Goal: Transaction & Acquisition: Purchase product/service

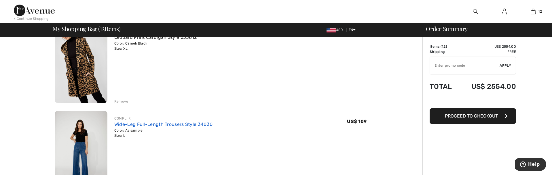
scroll to position [30, 0]
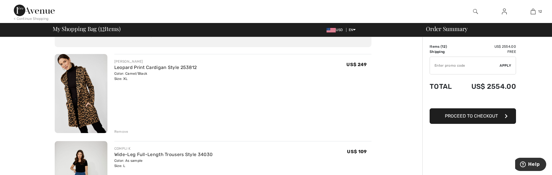
click at [491, 115] on span "Proceed to Checkout" at bounding box center [471, 115] width 53 height 5
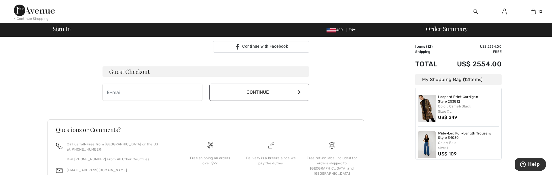
scroll to position [185, 0]
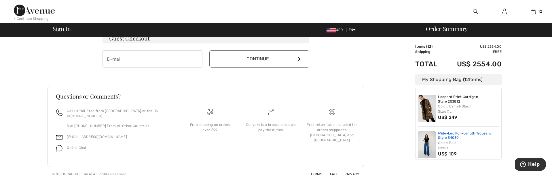
click at [448, 136] on link "Wide-Leg Full-Length Trousers Style 34030" at bounding box center [468, 136] width 61 height 9
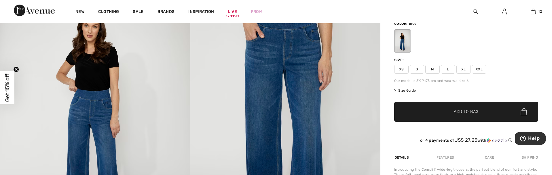
scroll to position [121, 0]
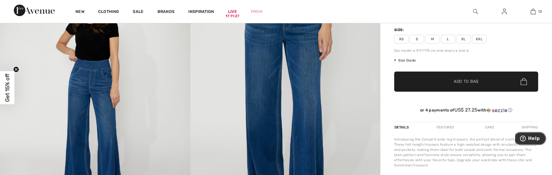
click at [531, 141] on span "Help" at bounding box center [534, 138] width 12 height 5
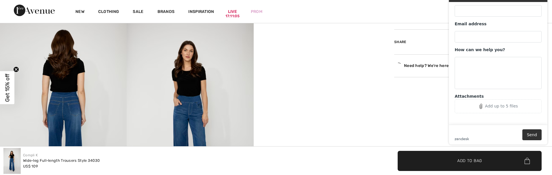
scroll to position [364, 0]
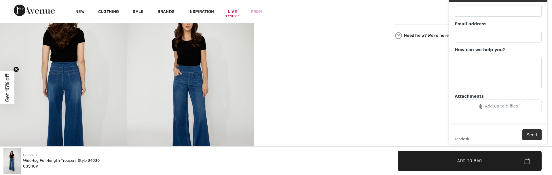
click at [433, 36] on div "Need help? We're here for you!" at bounding box center [466, 35] width 144 height 9
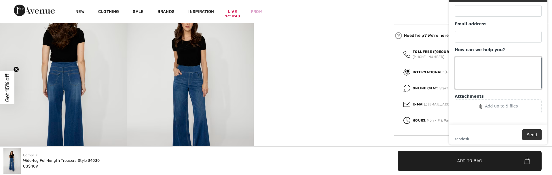
click at [496, 67] on textarea "How can we help you?" at bounding box center [498, 73] width 87 height 32
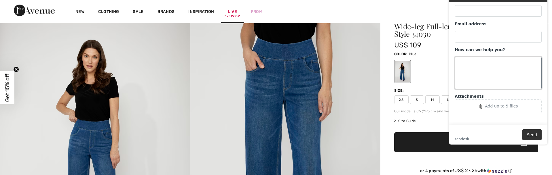
scroll to position [0, 0]
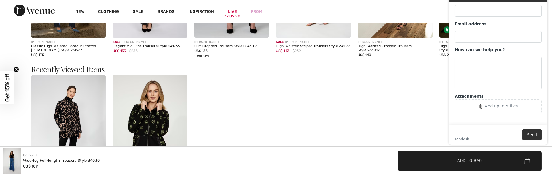
scroll to position [850, 0]
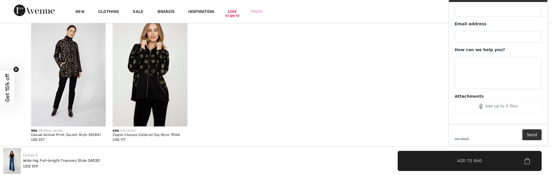
click at [11, 94] on span "Get 15% off" at bounding box center [7, 87] width 14 height 33
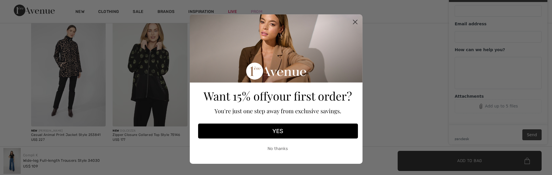
click at [278, 130] on button "YES" at bounding box center [278, 131] width 160 height 15
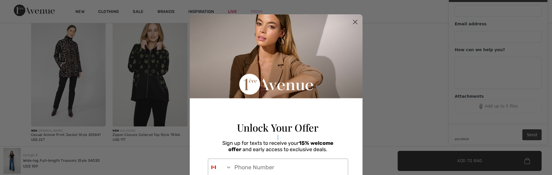
drag, startPoint x: 355, startPoint y: 138, endPoint x: 363, endPoint y: 115, distance: 24.2
click at [357, 126] on div "Unlock Your Offer Sign up for texts to receive your 15% welcome offer and early…" at bounding box center [277, 117] width 163 height 207
click at [394, 82] on div "Close dialog Unlock Your Offer Sign up for texts to receive your 15% welcome of…" at bounding box center [276, 87] width 552 height 175
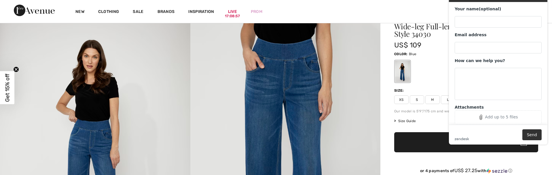
scroll to position [0, 0]
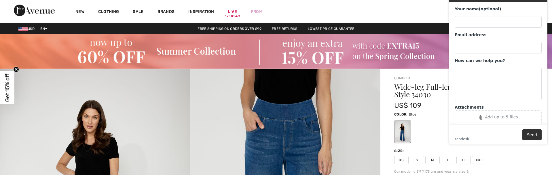
click at [448, 160] on span "L" at bounding box center [448, 160] width 14 height 9
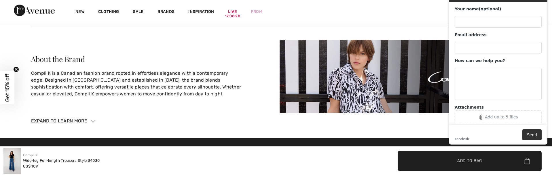
scroll to position [911, 0]
